Goal: Information Seeking & Learning: Learn about a topic

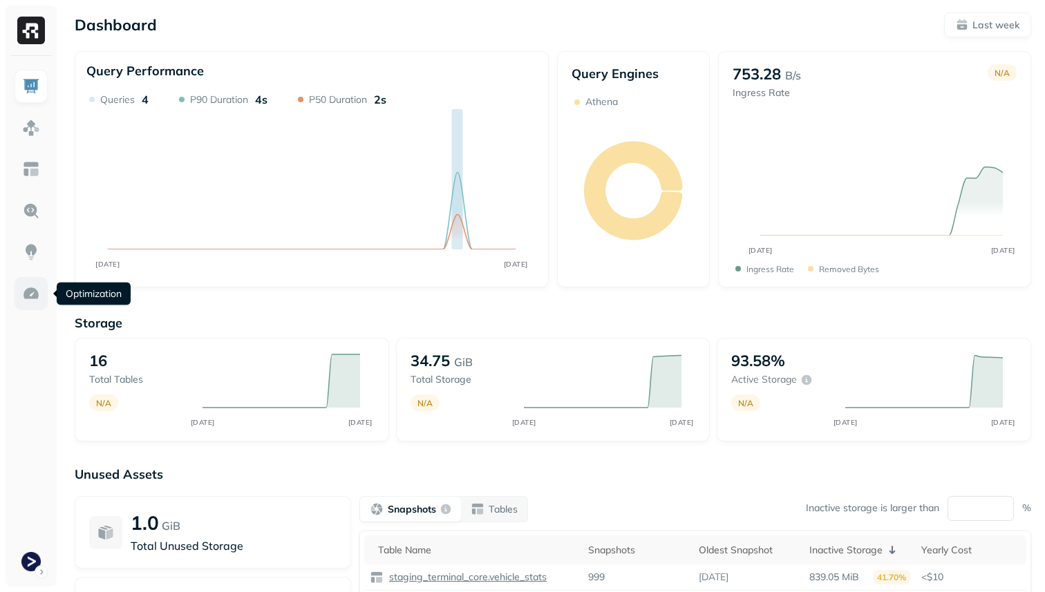
click at [25, 291] on img at bounding box center [31, 294] width 18 height 18
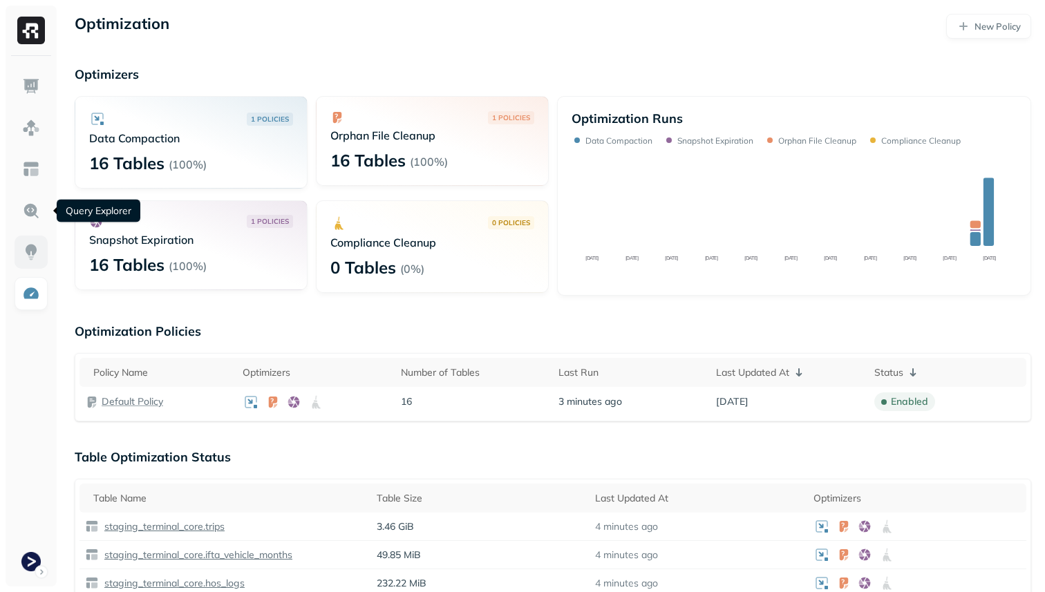
click at [34, 257] on img at bounding box center [31, 252] width 18 height 18
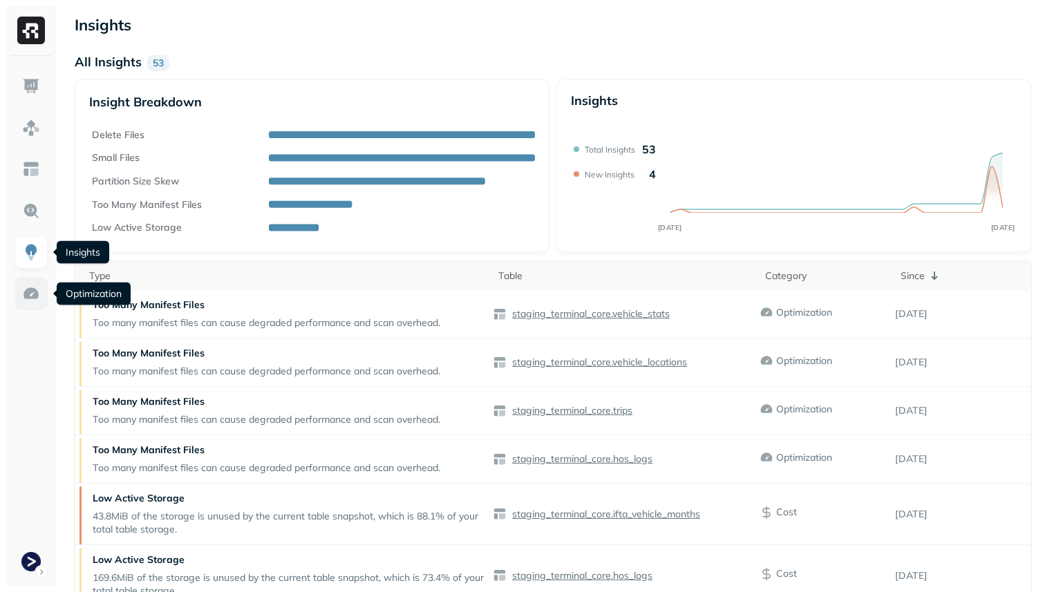
click at [28, 277] on link at bounding box center [31, 293] width 33 height 33
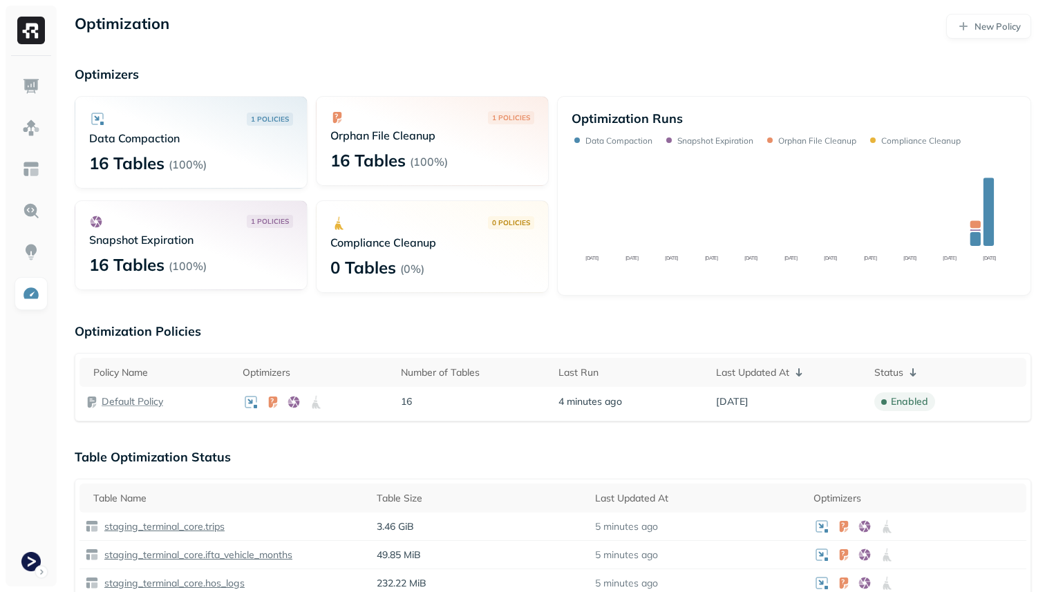
scroll to position [676, 0]
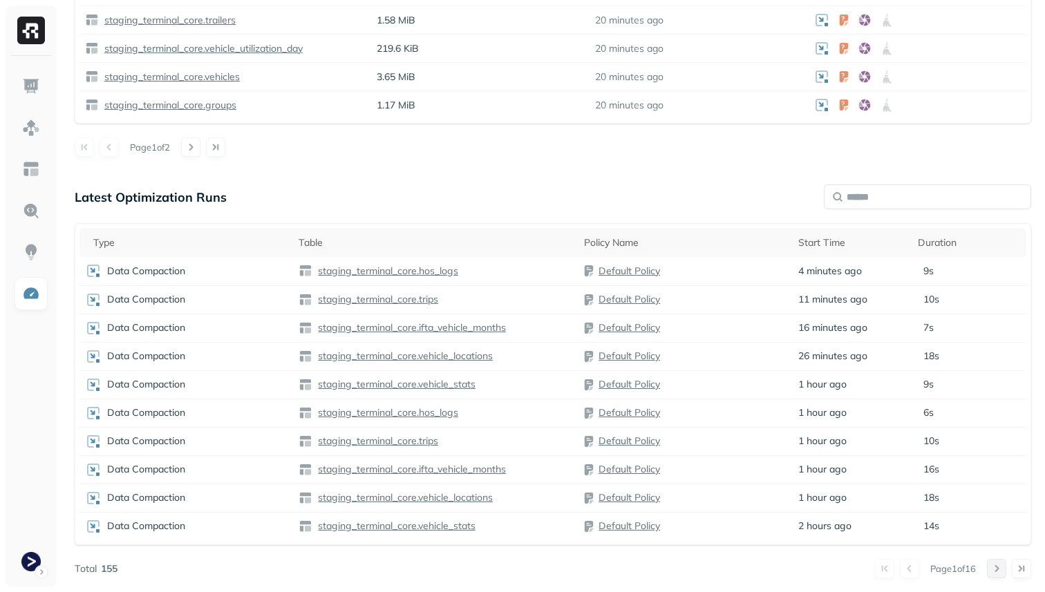
click at [996, 569] on button at bounding box center [996, 568] width 19 height 19
click at [995, 569] on button at bounding box center [996, 568] width 19 height 19
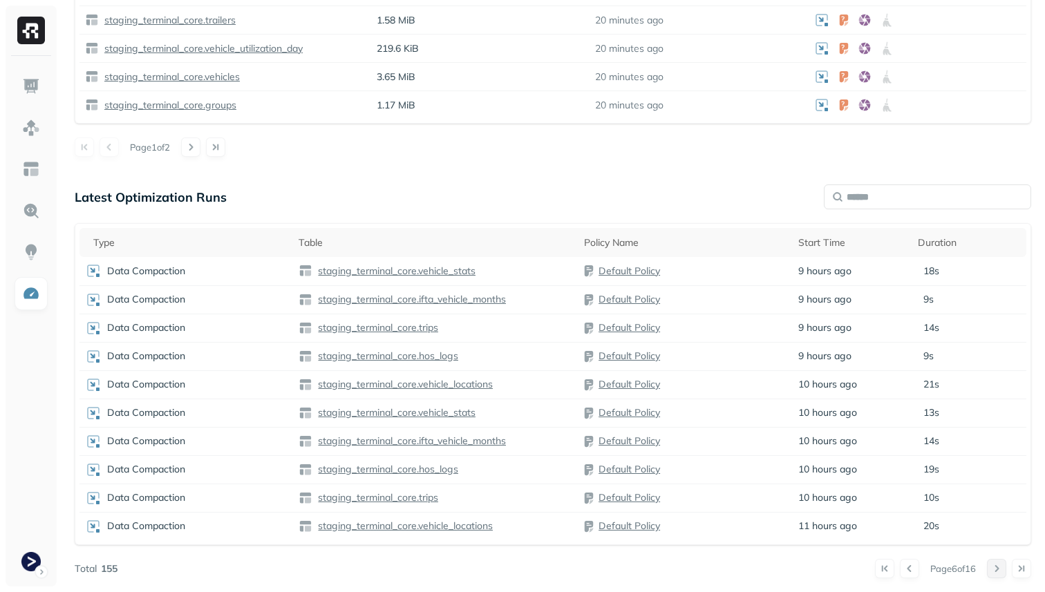
click at [995, 569] on button at bounding box center [996, 568] width 19 height 19
click at [898, 566] on button at bounding box center [903, 568] width 19 height 19
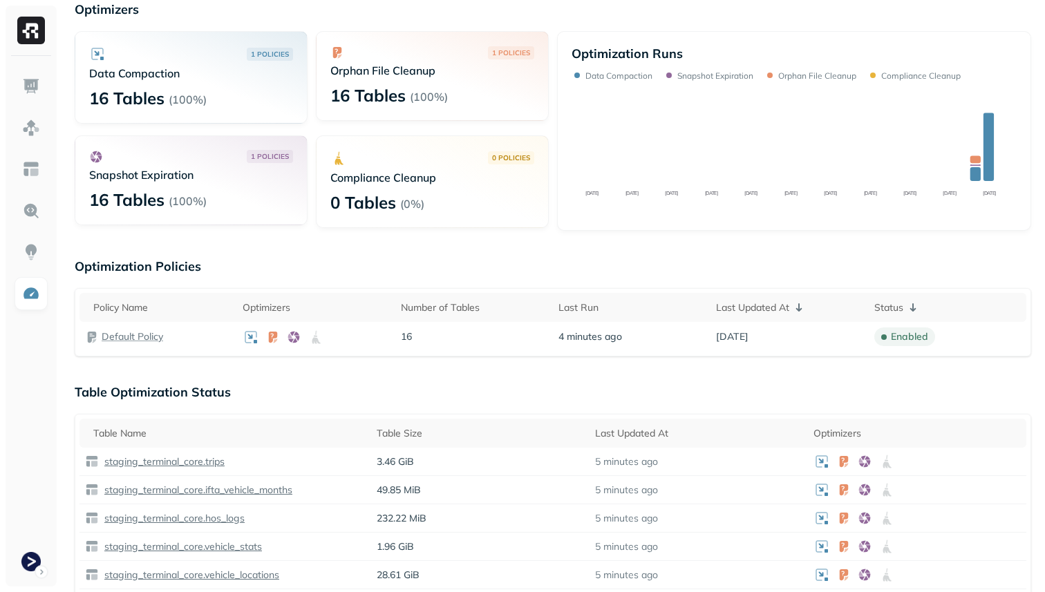
scroll to position [0, 0]
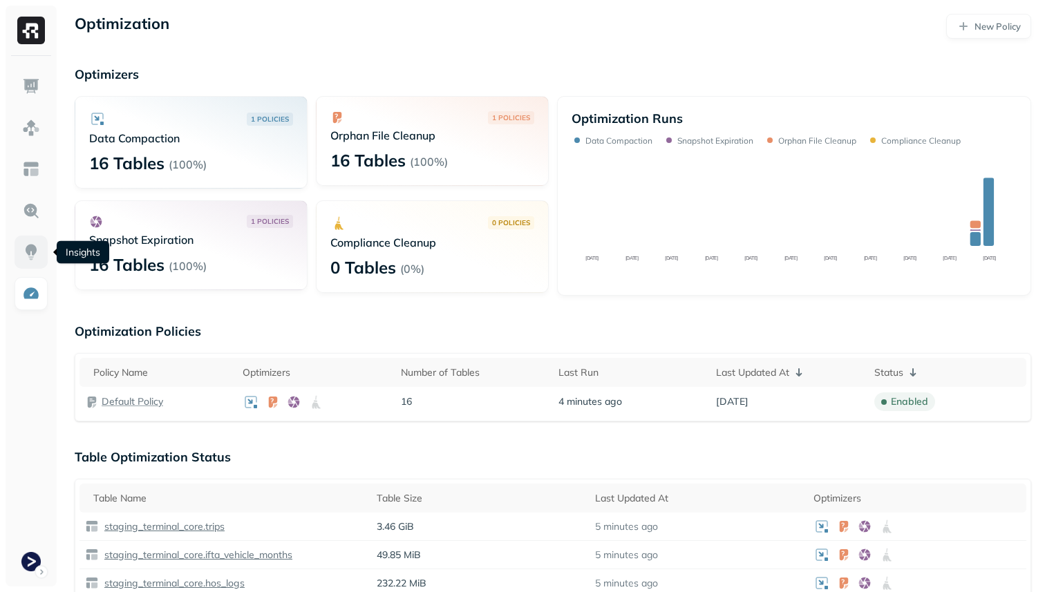
click at [34, 252] on img at bounding box center [31, 252] width 18 height 18
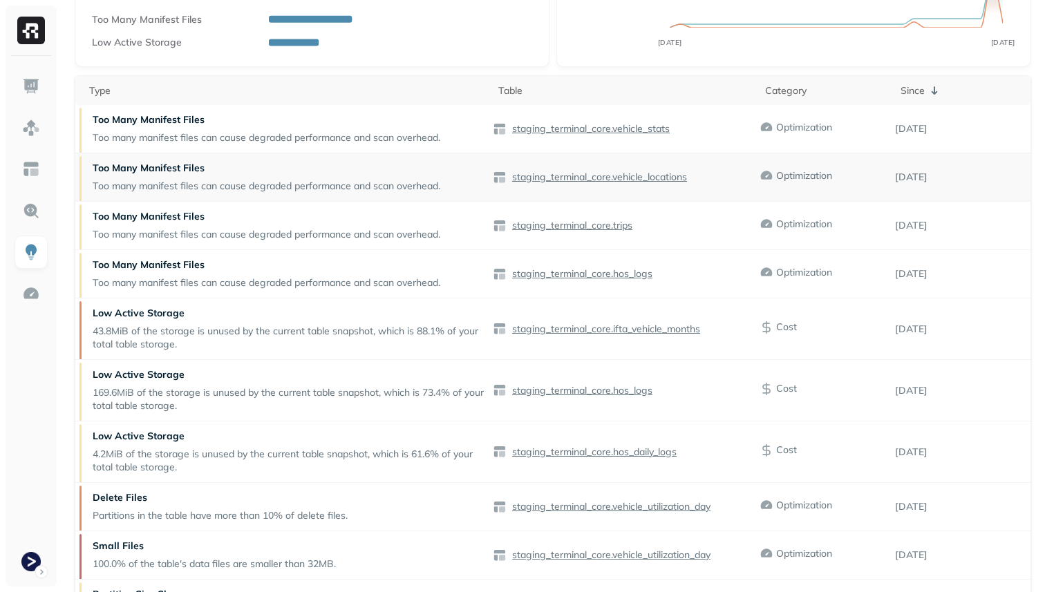
scroll to position [144, 0]
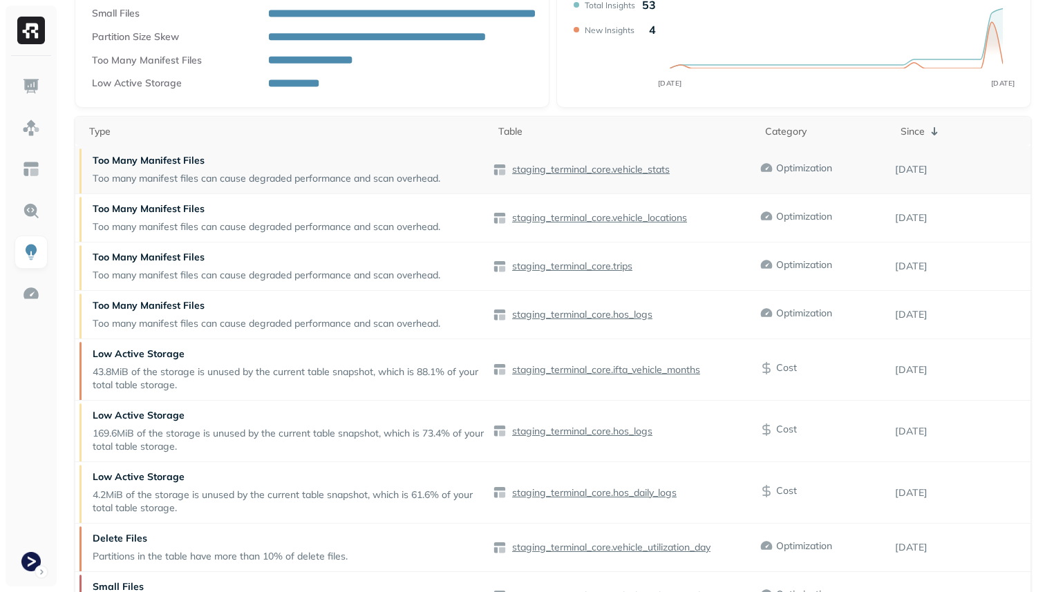
click at [206, 175] on p "Too many manifest files can cause degraded performance and scan overhead." at bounding box center [267, 178] width 348 height 13
click at [564, 163] on p "staging_terminal_core.vehicle_stats" at bounding box center [589, 169] width 160 height 13
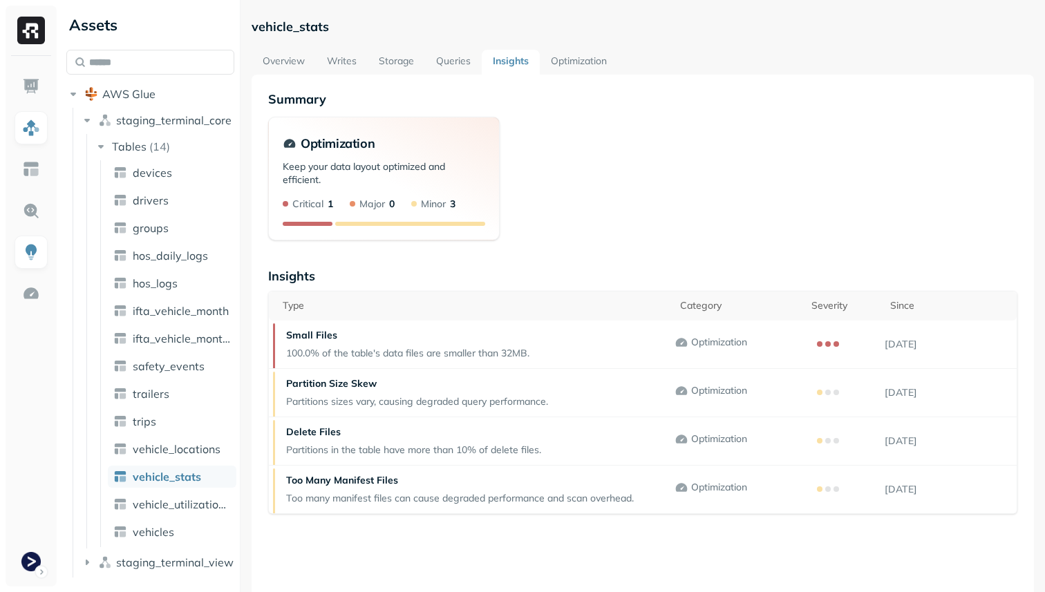
click at [390, 53] on link "Storage" at bounding box center [396, 62] width 57 height 25
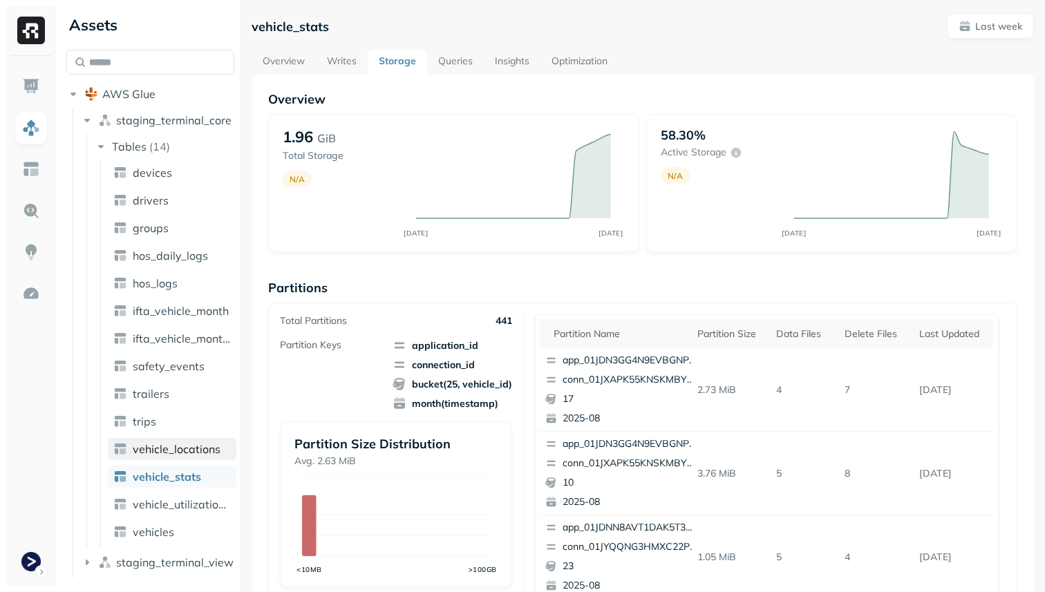
click at [149, 455] on span "vehicle_locations" at bounding box center [177, 449] width 88 height 14
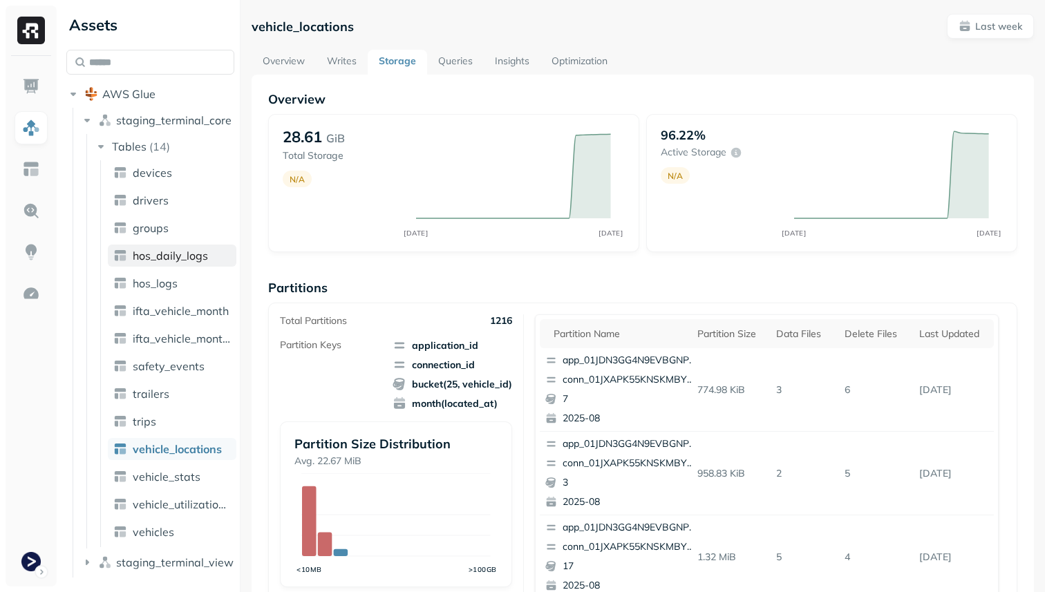
click at [185, 258] on span "hos_daily_logs" at bounding box center [170, 256] width 75 height 14
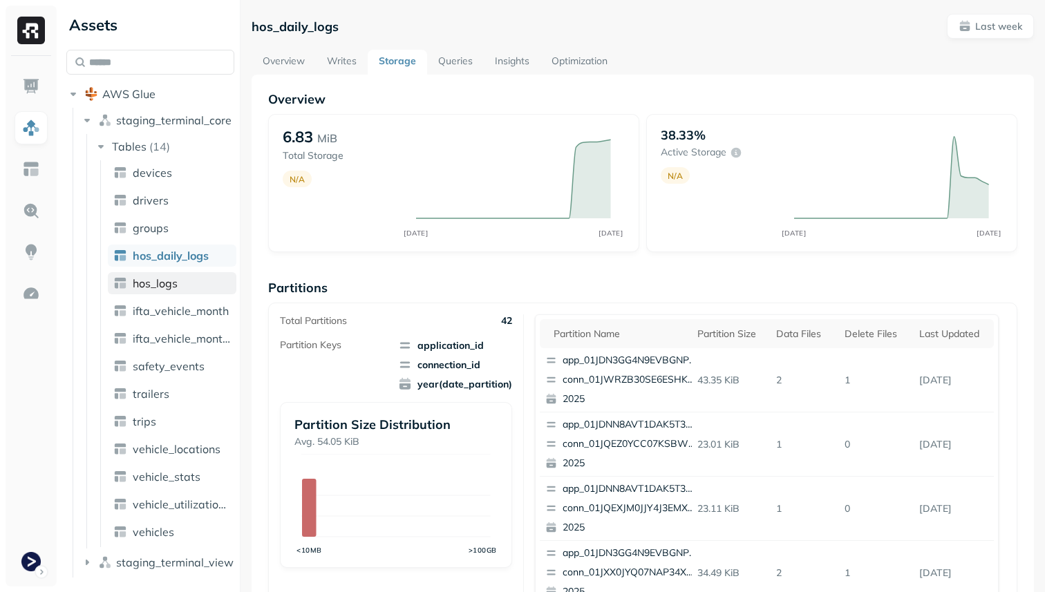
click at [182, 277] on link "hos_logs" at bounding box center [172, 283] width 129 height 22
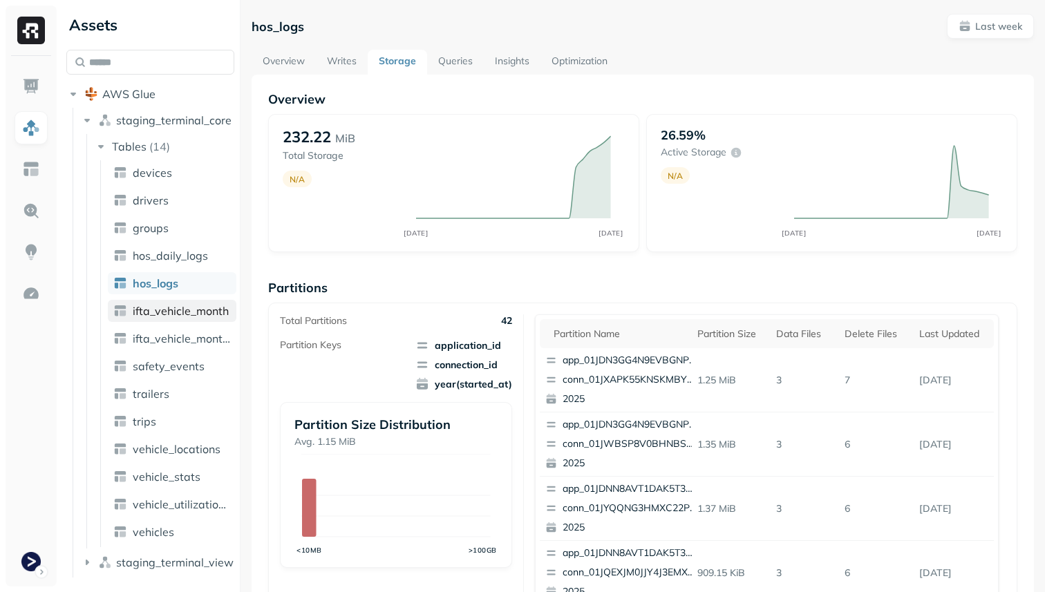
click at [192, 319] on link "ifta_vehicle_month" at bounding box center [172, 311] width 129 height 22
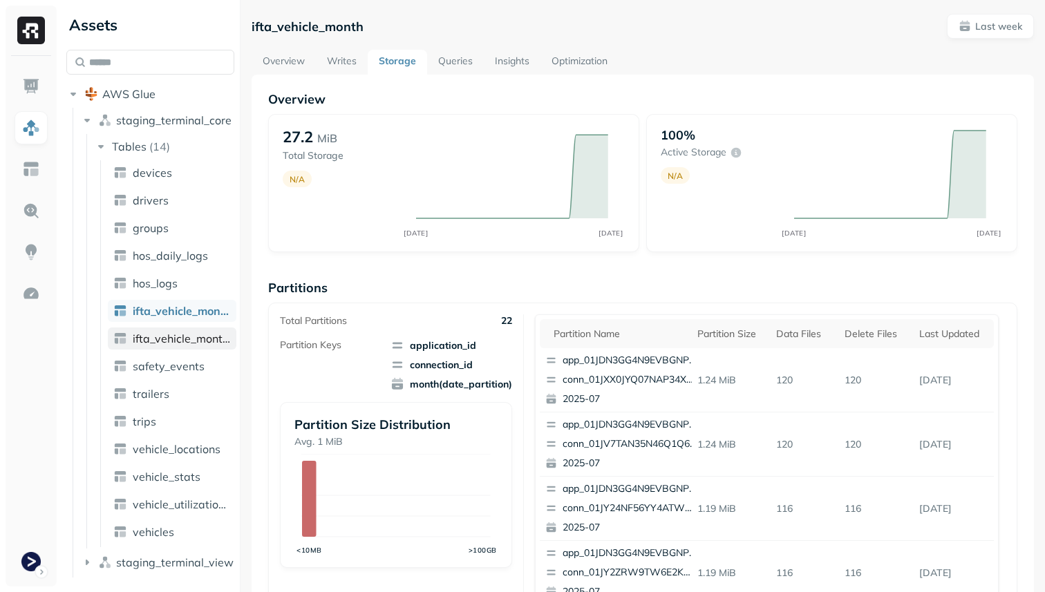
click at [195, 343] on span "ifta_vehicle_months" at bounding box center [182, 339] width 98 height 14
